Goal: Find specific page/section: Find specific page/section

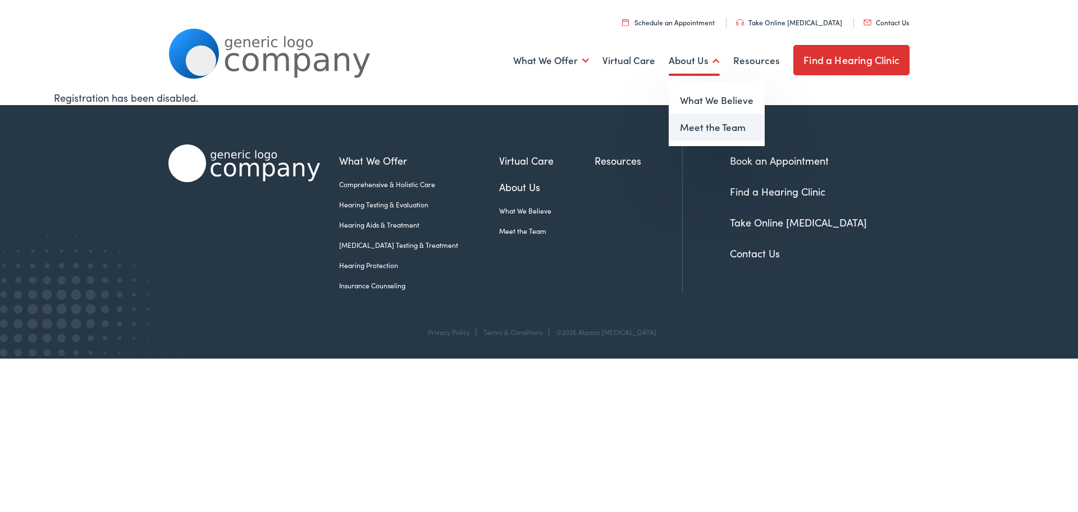
click at [692, 138] on link "Meet the Team" at bounding box center [717, 127] width 96 height 27
